Goal: Transaction & Acquisition: Purchase product/service

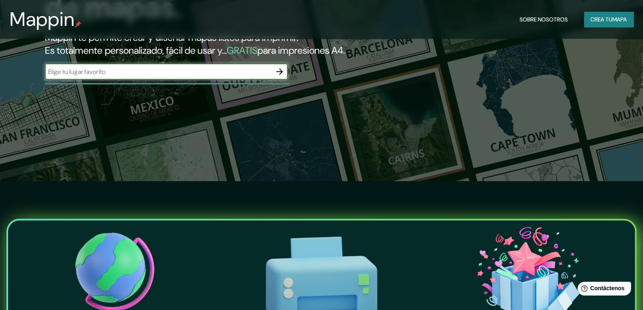
scroll to position [161, 0]
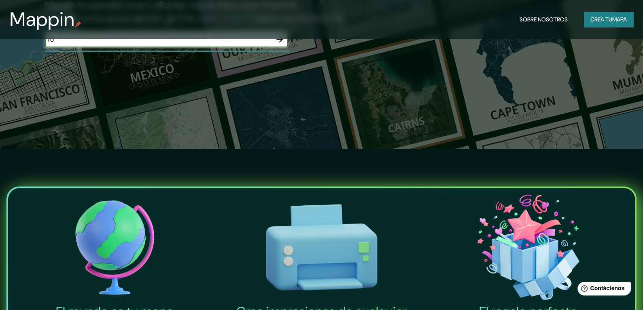
type input "rosario"
click at [278, 44] on icon "button" at bounding box center [280, 39] width 10 height 10
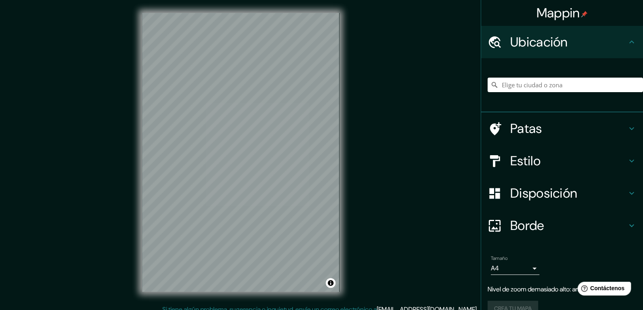
click at [492, 82] on icon at bounding box center [495, 85] width 6 height 6
click at [509, 82] on input "Elige tu ciudad o zona" at bounding box center [565, 85] width 155 height 15
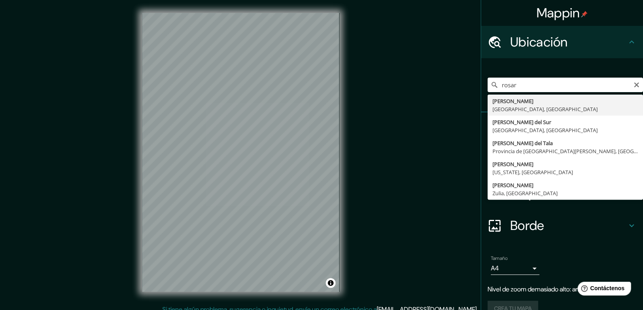
type input "[GEOGRAPHIC_DATA], [GEOGRAPHIC_DATA], [GEOGRAPHIC_DATA]"
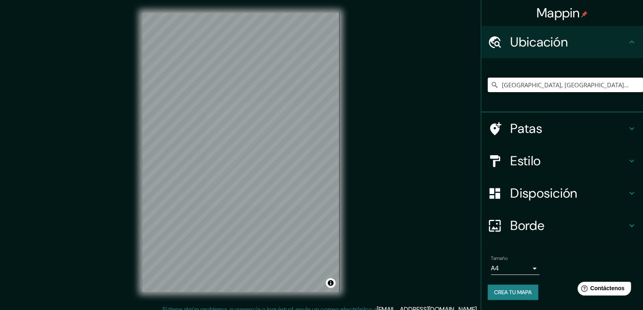
click at [525, 130] on font "Patas" at bounding box center [526, 128] width 32 height 17
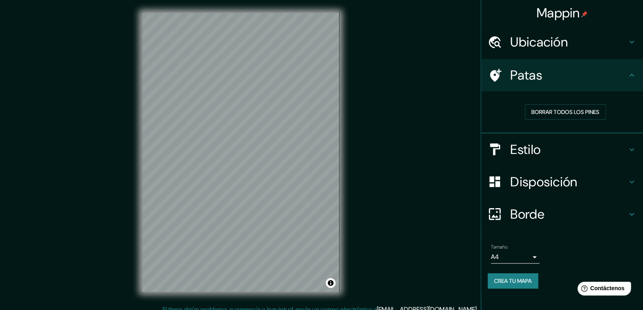
click at [512, 142] on font "Estilo" at bounding box center [525, 149] width 30 height 17
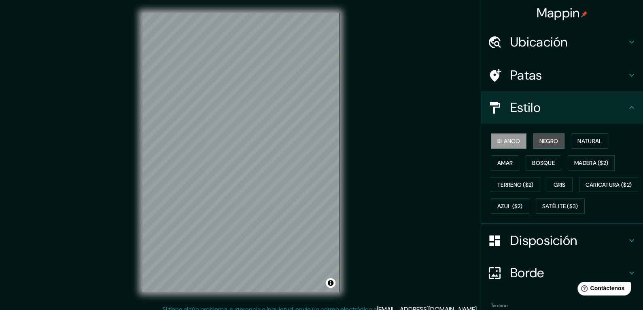
click at [549, 140] on font "Negro" at bounding box center [548, 141] width 19 height 7
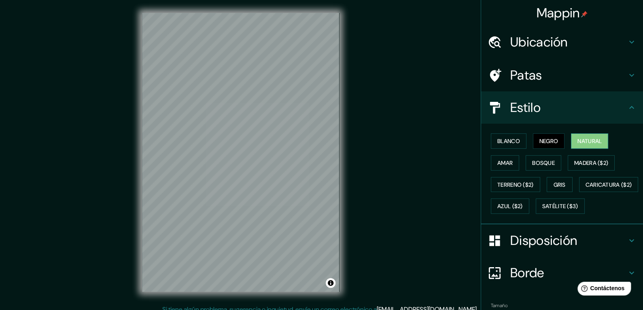
click at [584, 138] on font "Natural" at bounding box center [589, 141] width 24 height 7
click at [506, 164] on font "Amar" at bounding box center [504, 162] width 15 height 7
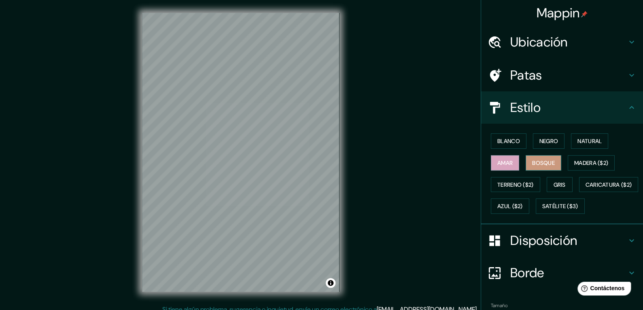
click at [532, 159] on font "Bosque" at bounding box center [543, 162] width 23 height 7
click at [576, 160] on font "Madera ($2)" at bounding box center [591, 162] width 34 height 7
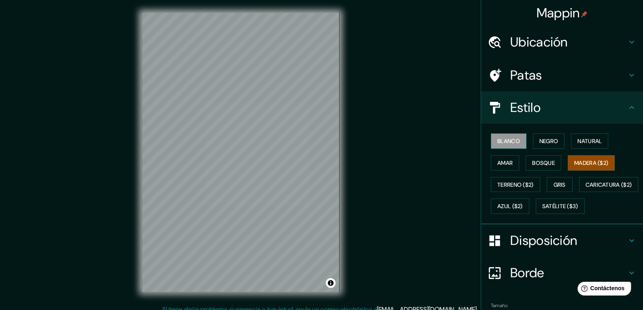
click at [514, 138] on font "Blanco" at bounding box center [508, 141] width 23 height 7
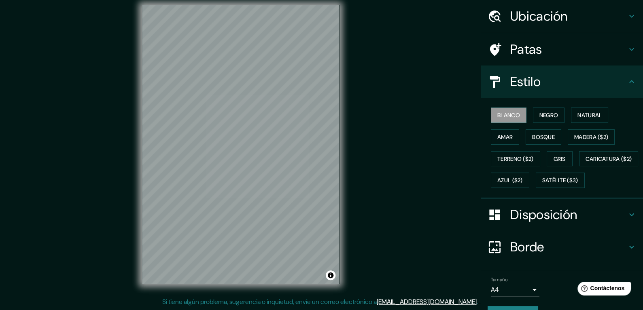
scroll to position [66, 0]
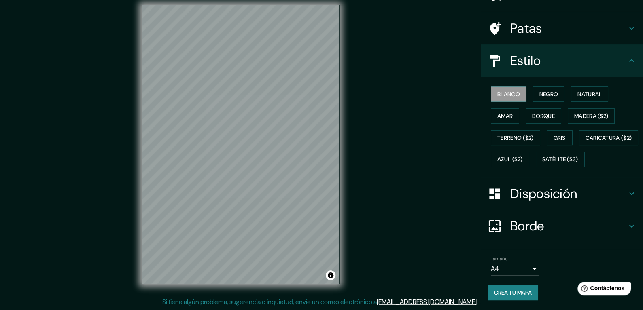
click at [527, 272] on body "Mappin Ubicación [GEOGRAPHIC_DATA], [GEOGRAPHIC_DATA], [GEOGRAPHIC_DATA] Patas …" at bounding box center [321, 147] width 643 height 310
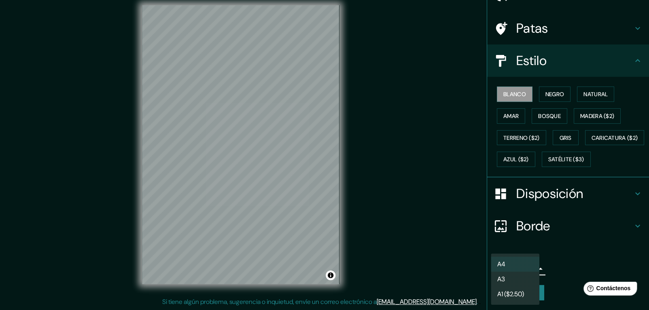
click at [521, 283] on li "A3" at bounding box center [515, 279] width 49 height 15
type input "a4"
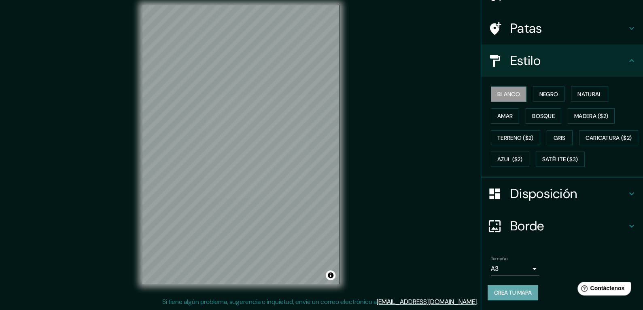
click at [520, 295] on font "Crea tu mapa" at bounding box center [513, 292] width 38 height 7
click at [517, 290] on font "Crea tu mapa" at bounding box center [513, 292] width 38 height 7
drag, startPoint x: 376, startPoint y: 181, endPoint x: 368, endPoint y: 191, distance: 13.0
click at [368, 191] on div "Mappin Ubicación [GEOGRAPHIC_DATA], [GEOGRAPHIC_DATA], [GEOGRAPHIC_DATA] Patas …" at bounding box center [321, 151] width 643 height 318
click at [533, 198] on font "Disposición" at bounding box center [543, 193] width 67 height 17
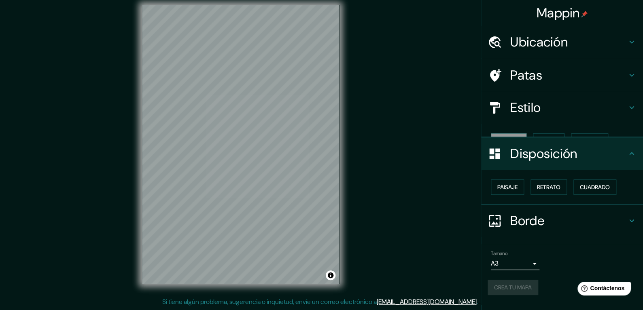
scroll to position [0, 0]
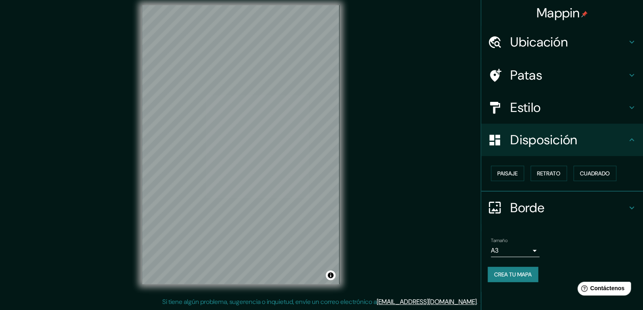
click at [548, 49] on font "Ubicación" at bounding box center [538, 42] width 57 height 17
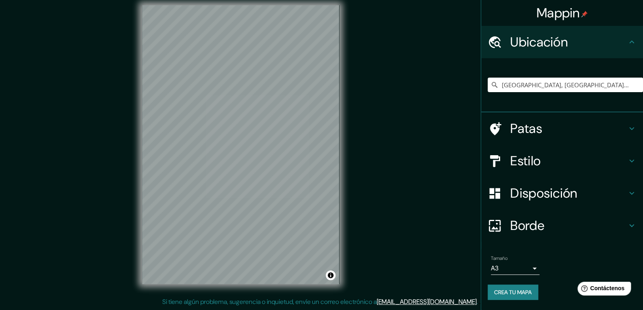
click at [548, 49] on font "Ubicación" at bounding box center [538, 42] width 57 height 17
click at [508, 292] on font "Crea tu mapa" at bounding box center [513, 292] width 38 height 7
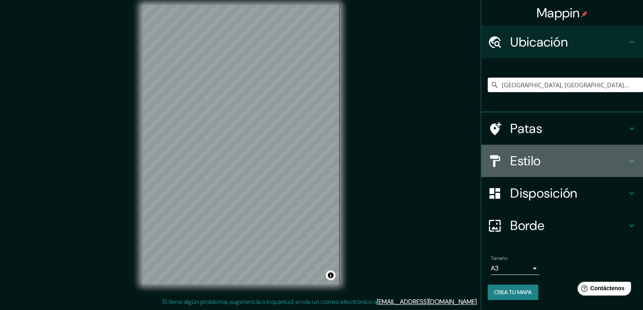
click at [529, 163] on font "Estilo" at bounding box center [525, 161] width 30 height 17
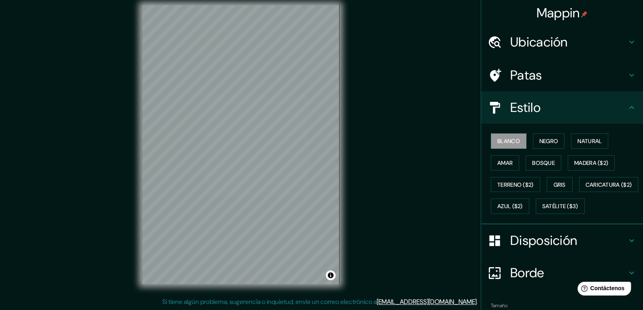
click at [530, 112] on font "Estilo" at bounding box center [525, 107] width 30 height 17
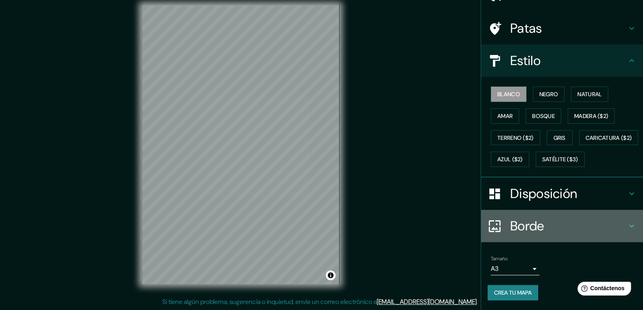
click at [535, 225] on font "Borde" at bounding box center [527, 226] width 34 height 17
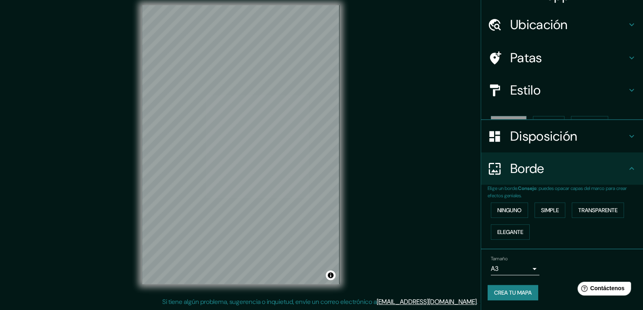
scroll to position [3, 0]
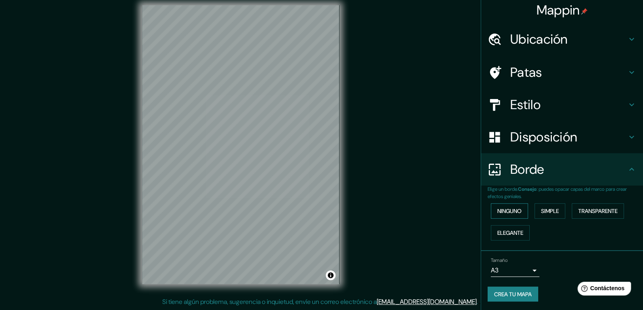
click at [509, 210] on font "Ninguno" at bounding box center [509, 211] width 24 height 7
click at [543, 210] on font "Simple" at bounding box center [550, 211] width 18 height 7
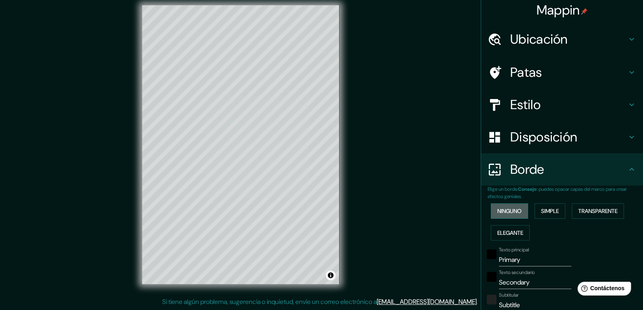
click at [501, 212] on font "Ninguno" at bounding box center [509, 211] width 24 height 7
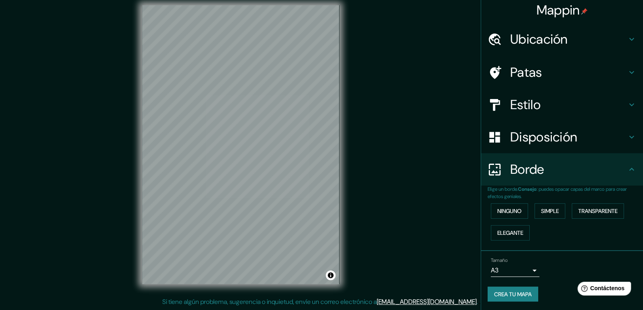
click at [508, 292] on font "Crea tu mapa" at bounding box center [513, 294] width 38 height 7
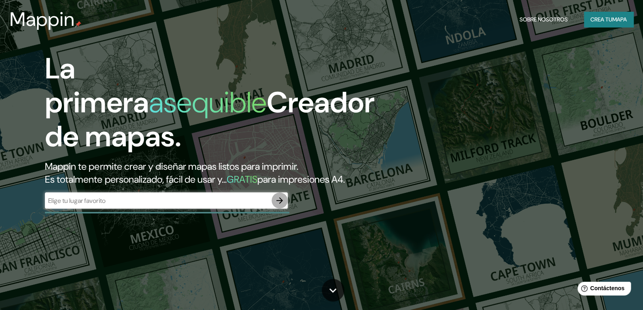
click at [280, 206] on icon "button" at bounding box center [280, 201] width 10 height 10
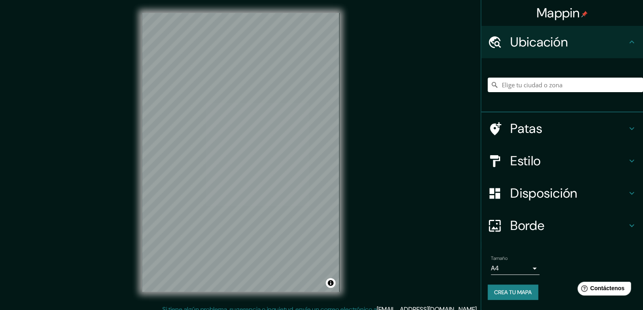
click at [519, 289] on font "Crea tu mapa" at bounding box center [513, 292] width 38 height 7
